Goal: Find specific page/section: Find specific page/section

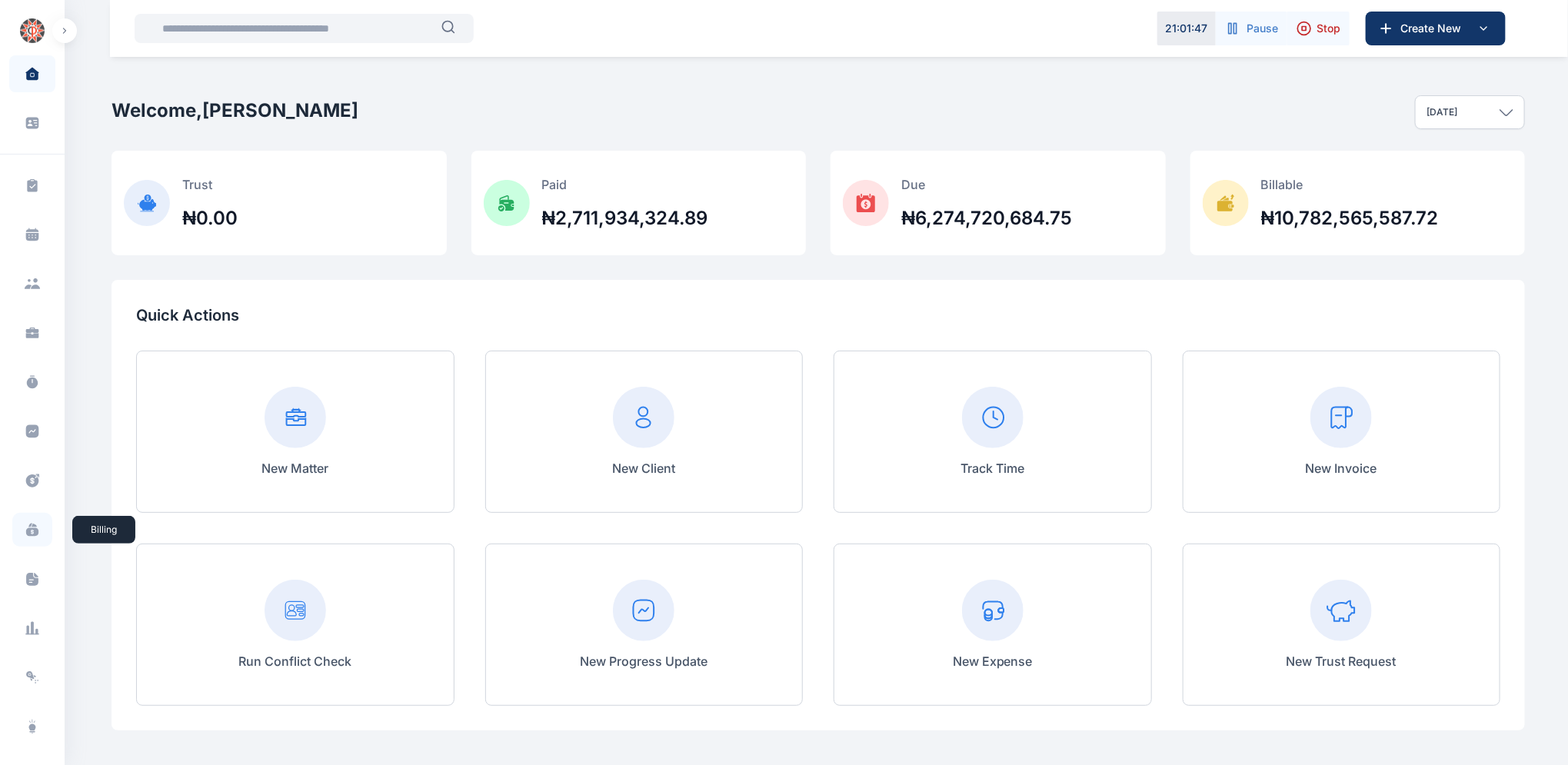
click at [30, 533] on icon at bounding box center [32, 530] width 15 height 15
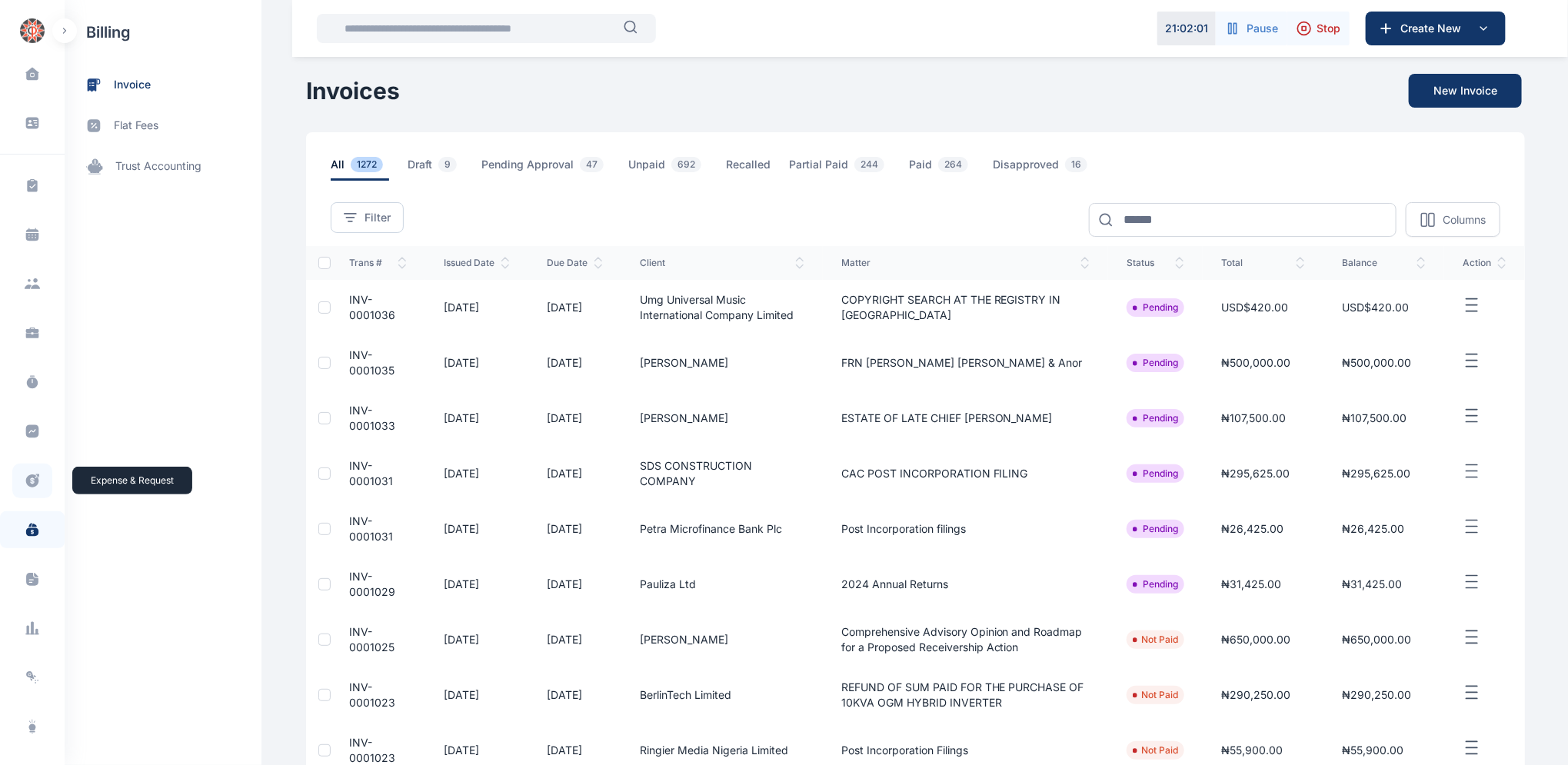
click at [27, 481] on icon at bounding box center [33, 481] width 13 height 13
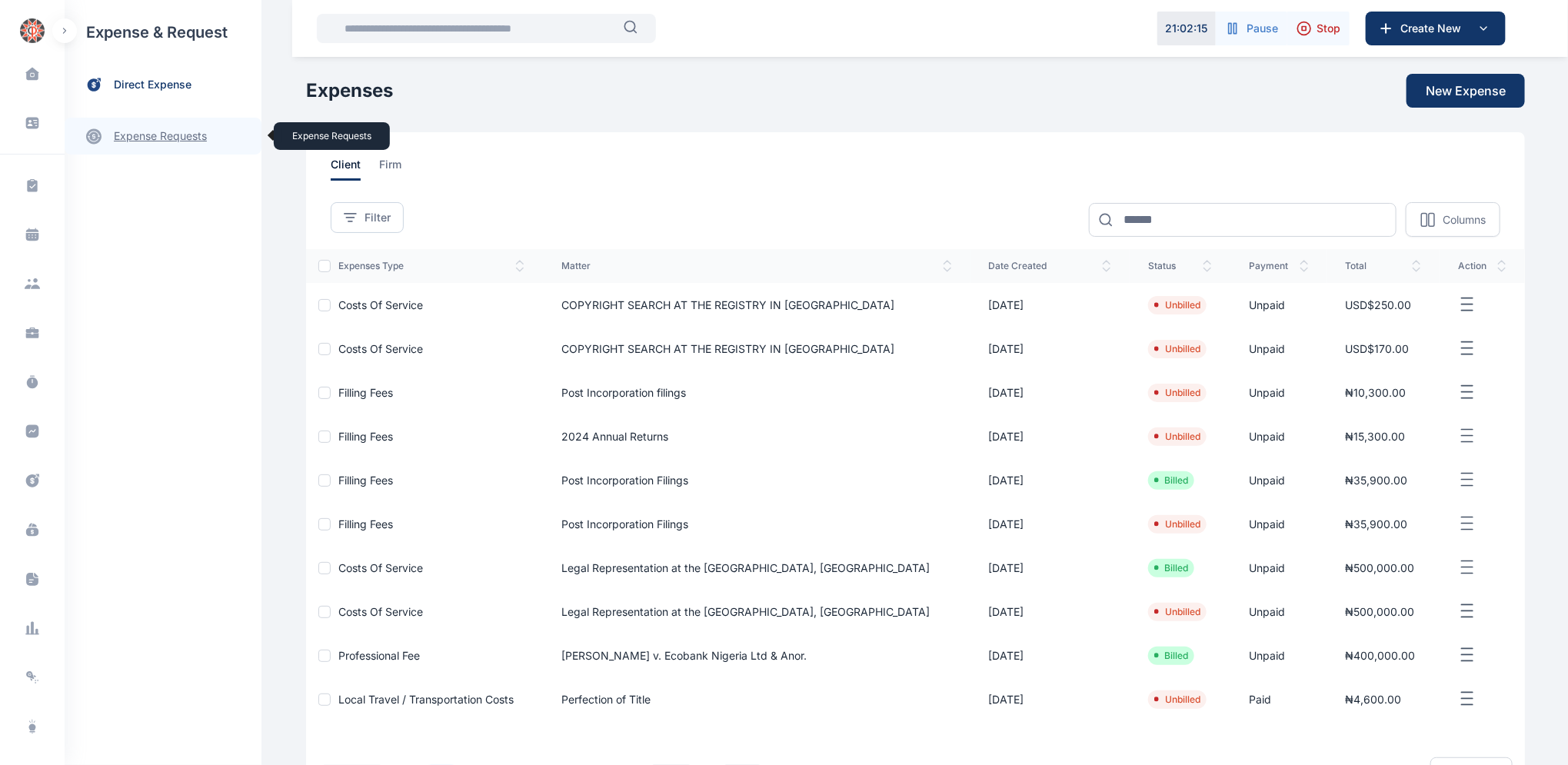
click at [166, 142] on link "expense requests expense requests" at bounding box center [162, 136] width 197 height 37
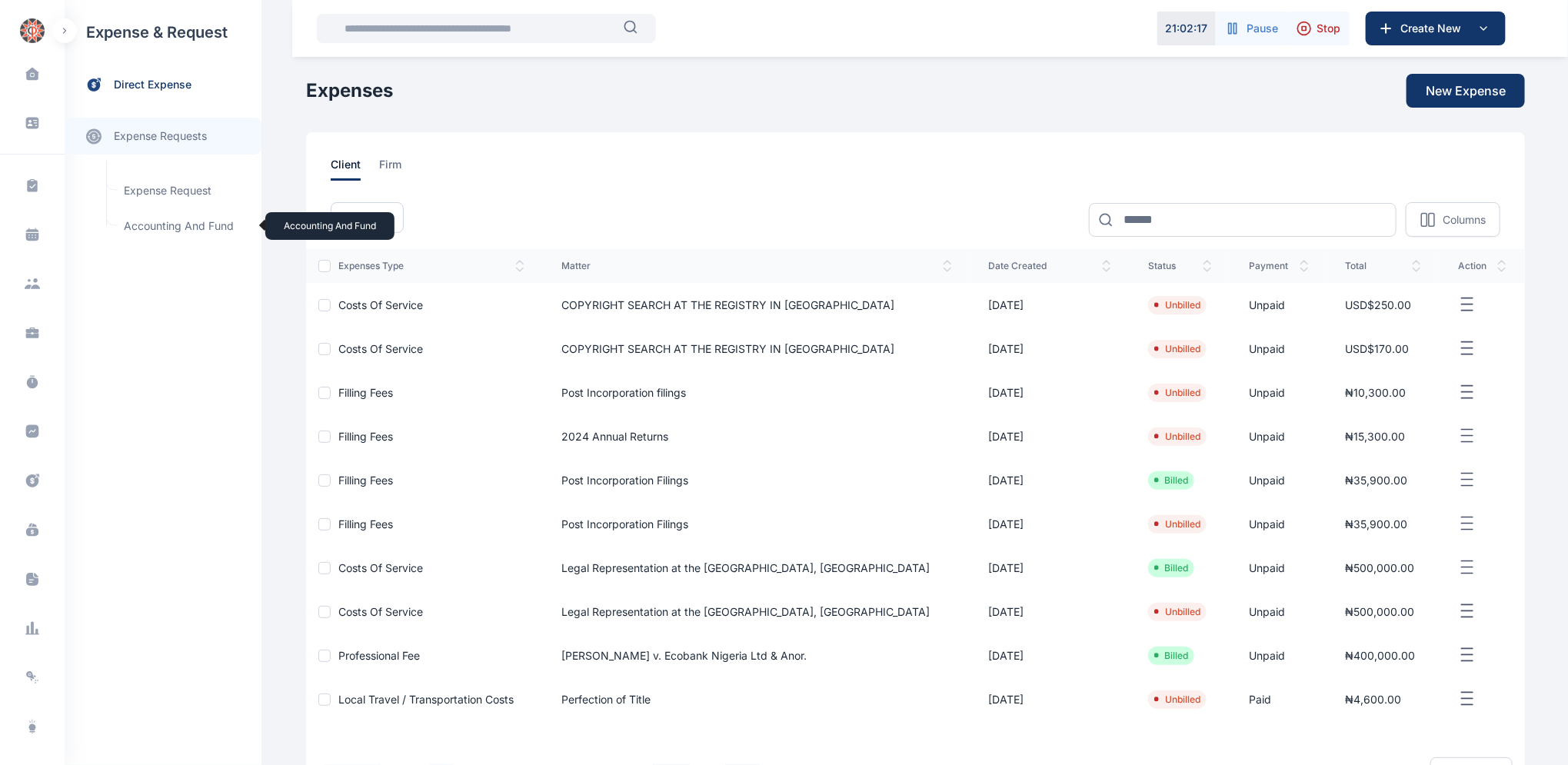
click at [150, 223] on span "Accounting and Fund Accounting and Fund" at bounding box center [184, 226] width 139 height 29
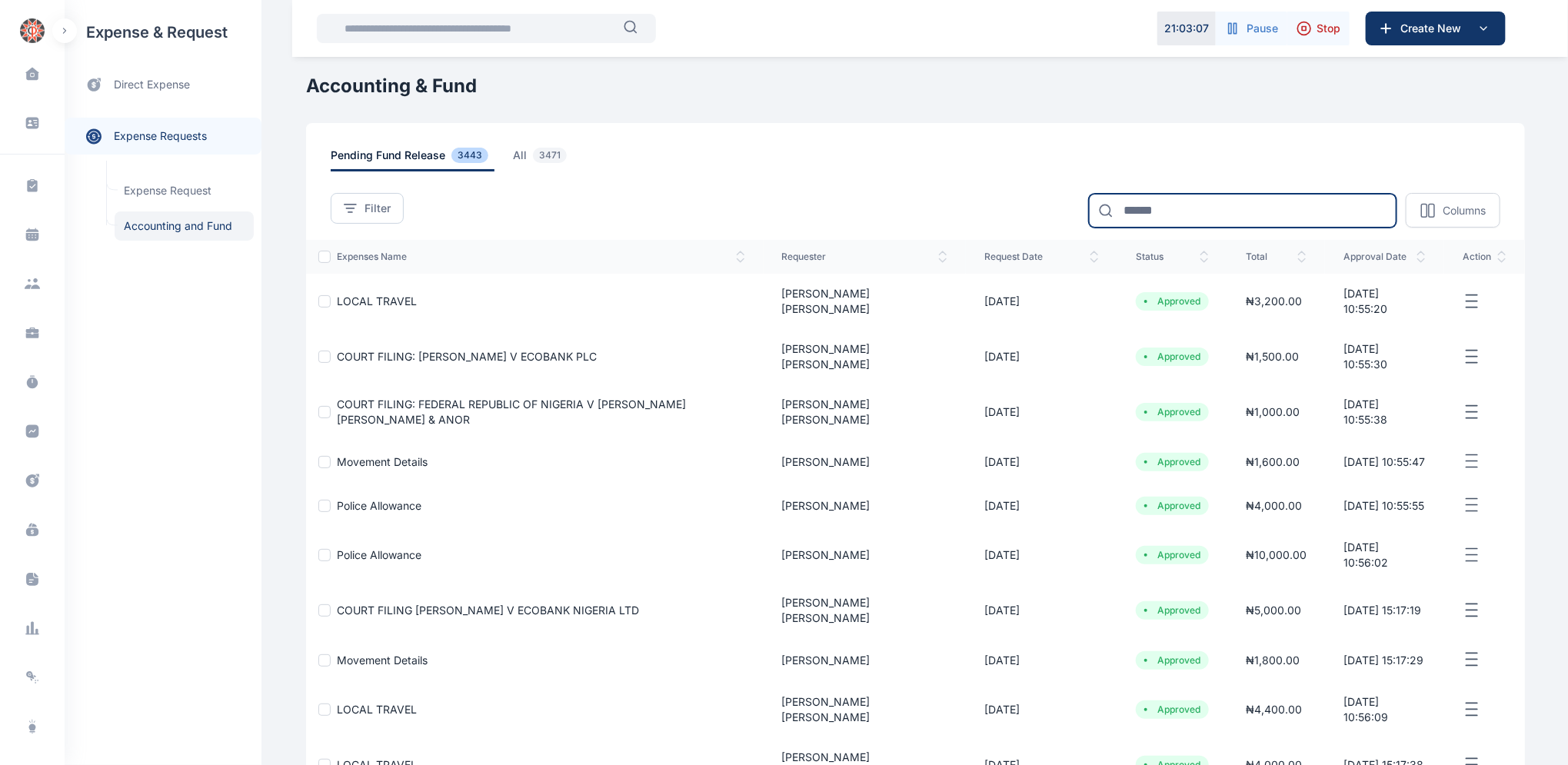
click at [1218, 207] on input at bounding box center [1243, 211] width 308 height 34
type input "***"
